Goal: Submit feedback/report problem: Submit feedback/report problem

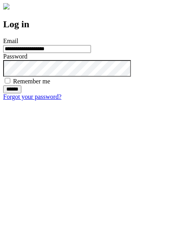
click at [21, 93] on input "******" at bounding box center [12, 89] width 18 height 8
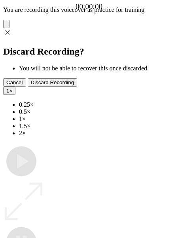
type input "**********"
